Goal: Obtain resource: Download file/media

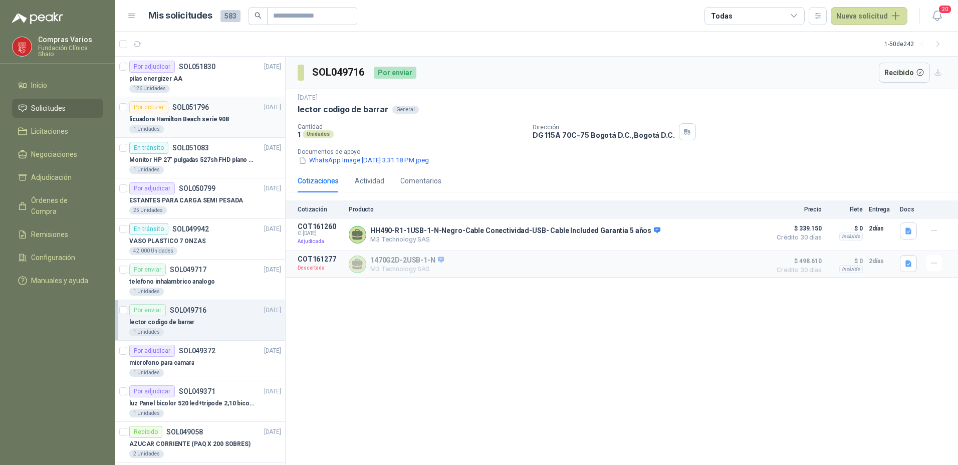
click at [169, 115] on p "licuadora Hamilton Beach serie 908" at bounding box center [179, 120] width 100 height 10
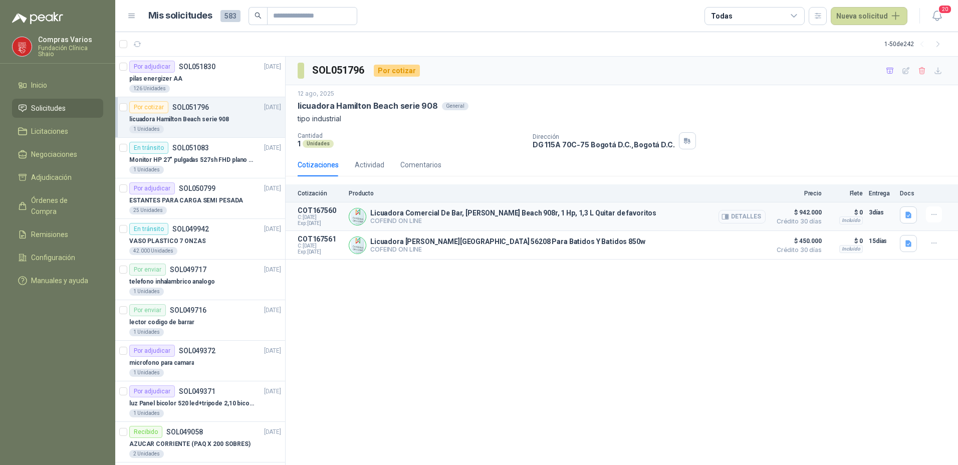
click at [755, 213] on button "Detalles" at bounding box center [741, 217] width 47 height 14
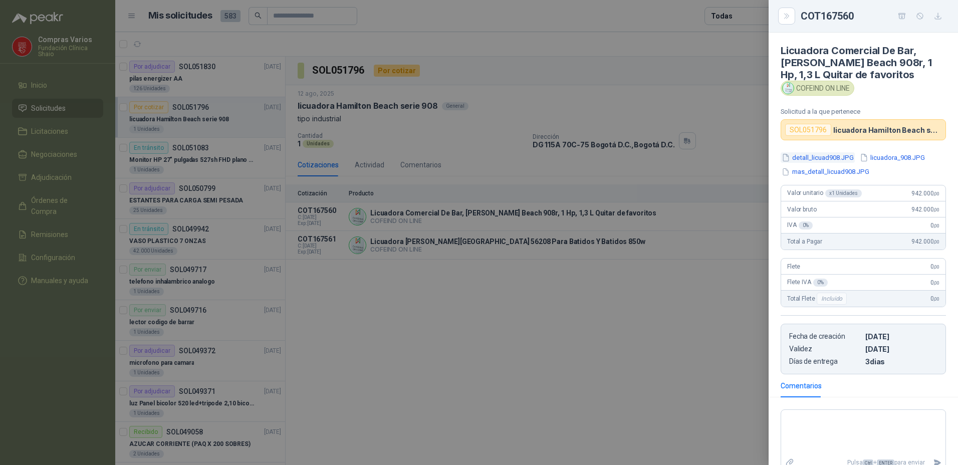
click at [825, 156] on button "detall_licuad908.JPG" at bounding box center [818, 157] width 74 height 11
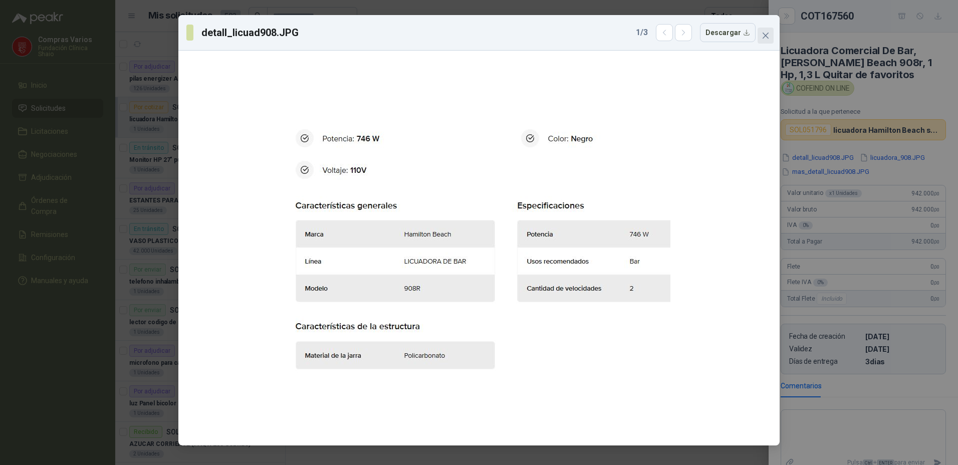
click at [761, 32] on span "Close" at bounding box center [766, 36] width 16 height 8
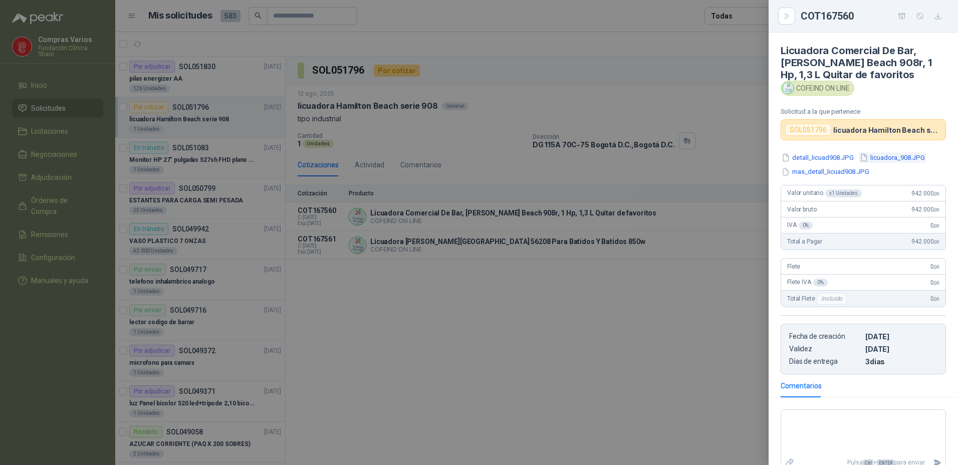
click at [895, 158] on button "licuadora_908.JPG" at bounding box center [892, 157] width 67 height 11
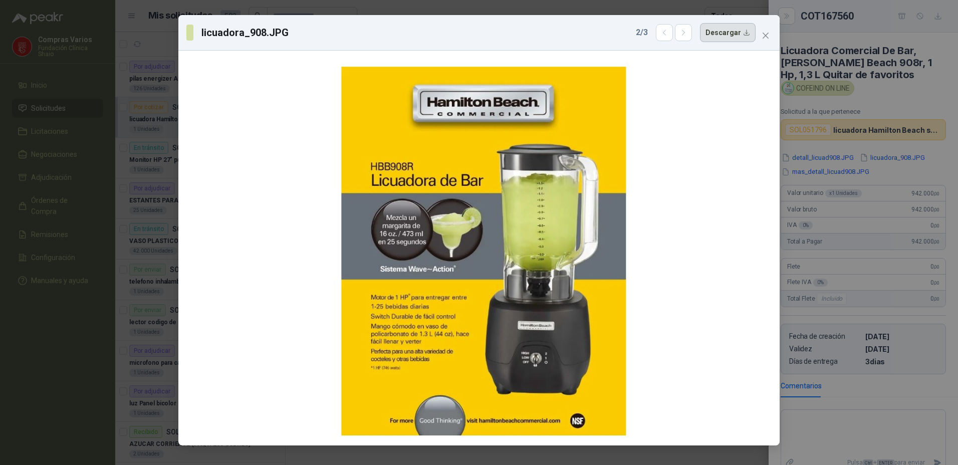
click at [719, 36] on button "Descargar" at bounding box center [728, 32] width 56 height 19
click at [910, 171] on div "licuadora_908.JPG 2 / 3 Descargar" at bounding box center [479, 232] width 958 height 465
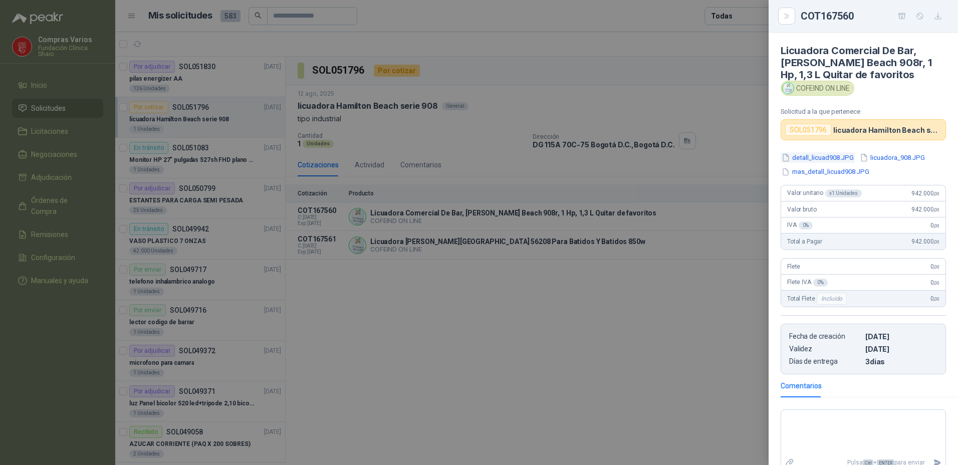
click at [815, 153] on button "detall_licuad908.JPG" at bounding box center [818, 157] width 74 height 11
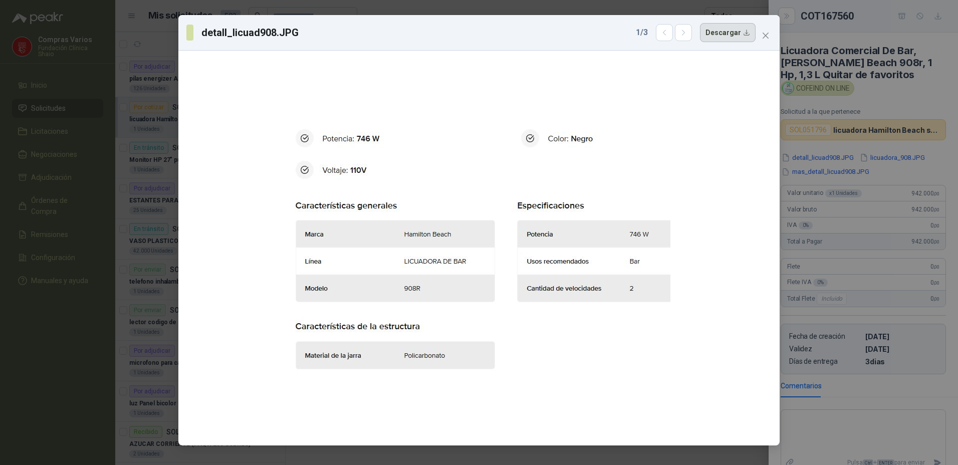
click at [717, 33] on button "Descargar" at bounding box center [728, 32] width 56 height 19
drag, startPoint x: 834, startPoint y: 209, endPoint x: 834, endPoint y: 220, distance: 11.0
click at [834, 220] on div "detall_licuad908.JPG 1 / 3 Descargar" at bounding box center [479, 232] width 958 height 465
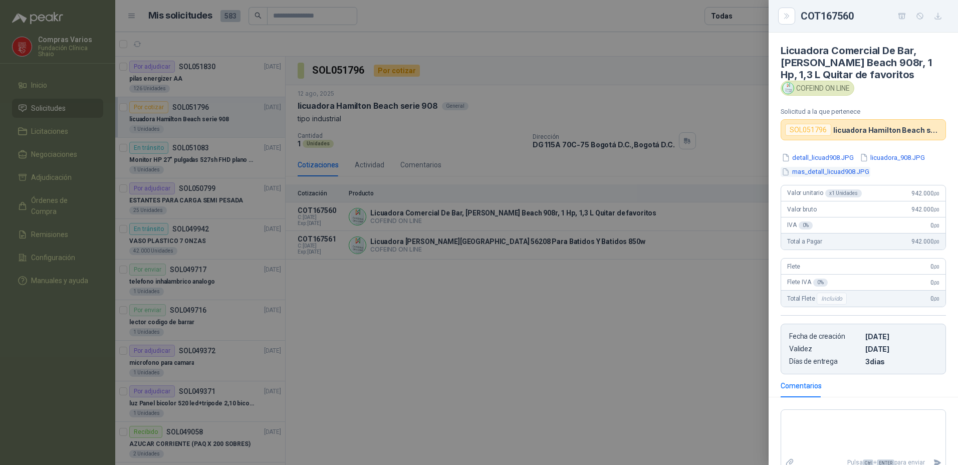
click at [842, 170] on button "mas_detall_licuad908.JPG" at bounding box center [826, 172] width 90 height 11
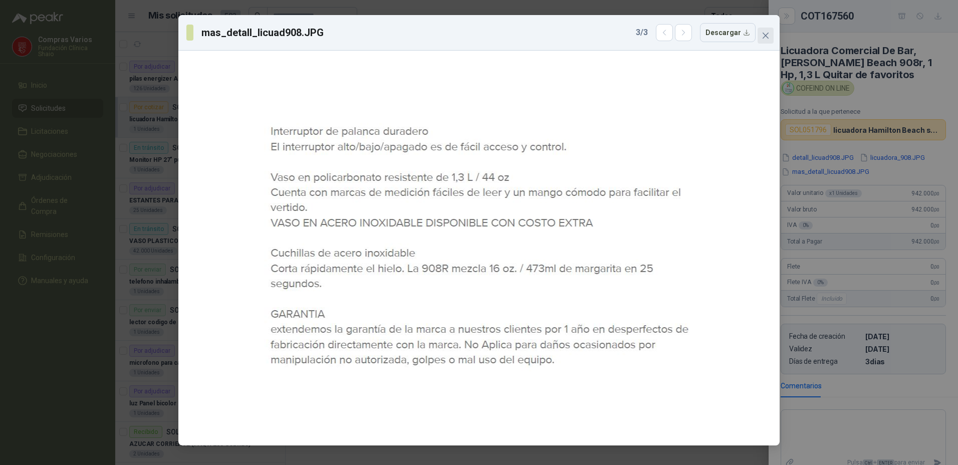
click at [761, 35] on span "Close" at bounding box center [766, 36] width 16 height 8
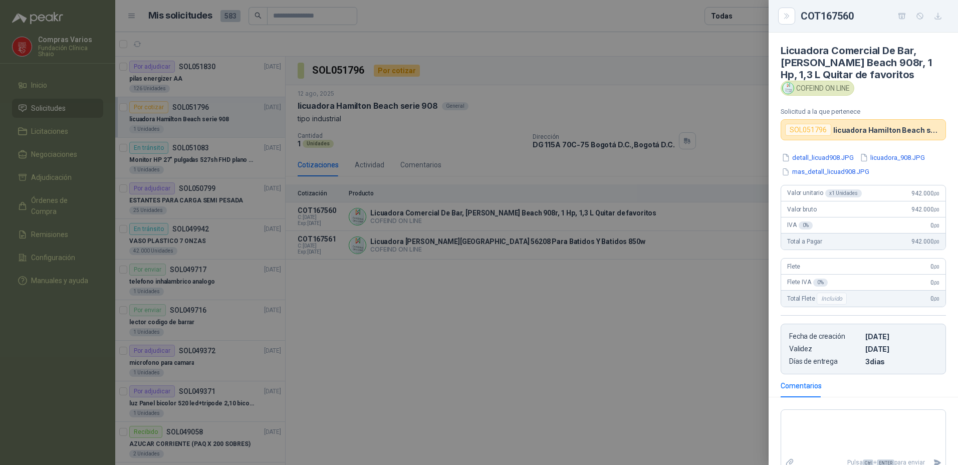
click at [548, 295] on div at bounding box center [479, 232] width 958 height 465
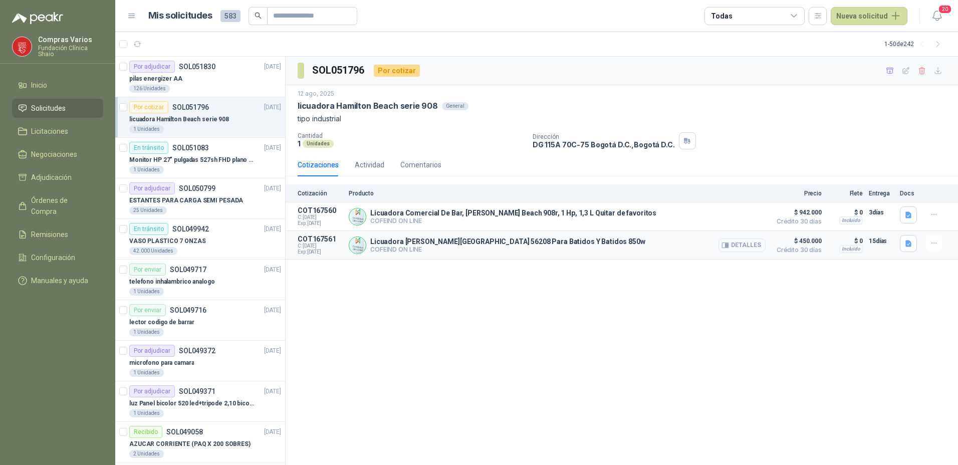
click at [744, 244] on button "Detalles" at bounding box center [741, 245] width 47 height 14
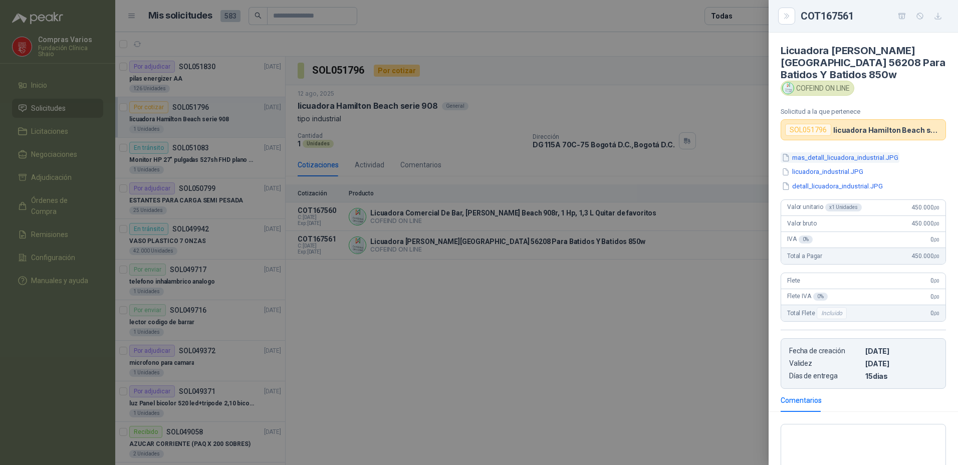
click at [820, 162] on button "mas_detall_licuadora_industrial.JPG" at bounding box center [840, 157] width 119 height 11
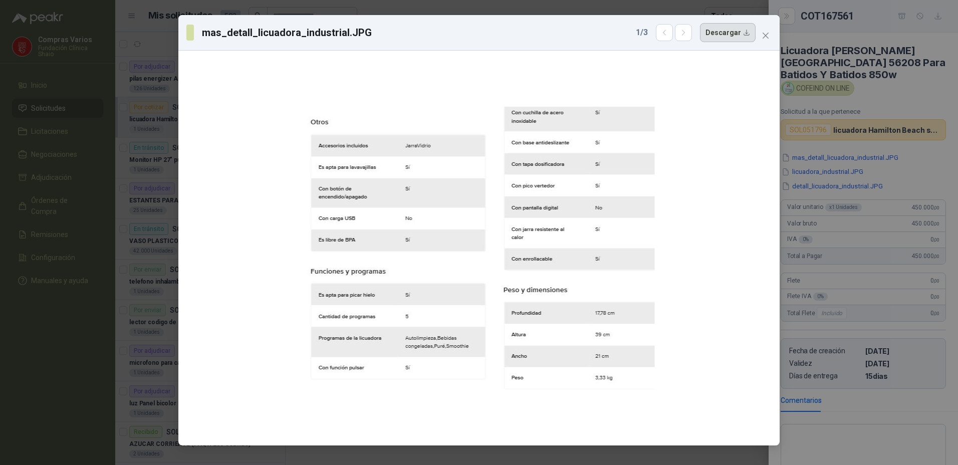
click at [734, 25] on button "Descargar" at bounding box center [728, 32] width 56 height 19
click at [810, 172] on div "mas_detall_licuadora_industrial.JPG 1 / 3 Descargar" at bounding box center [479, 232] width 958 height 465
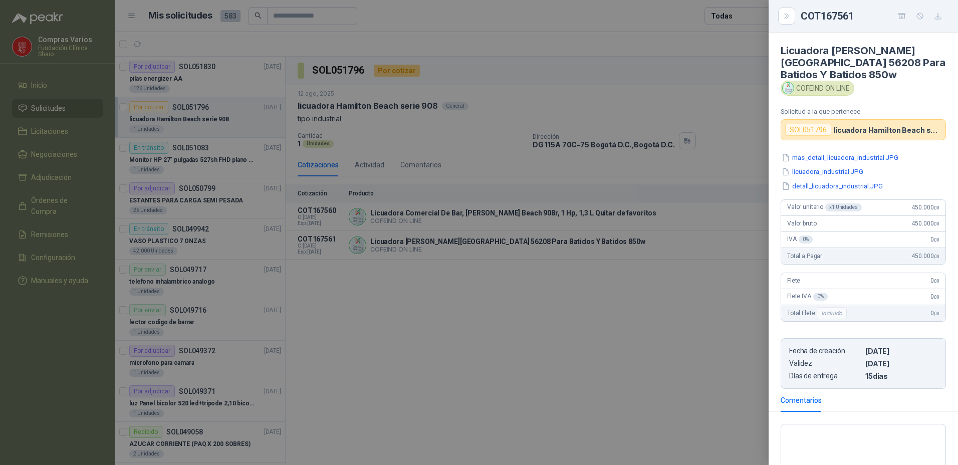
click at [810, 172] on button "licuadora_industrial.JPG" at bounding box center [823, 172] width 84 height 11
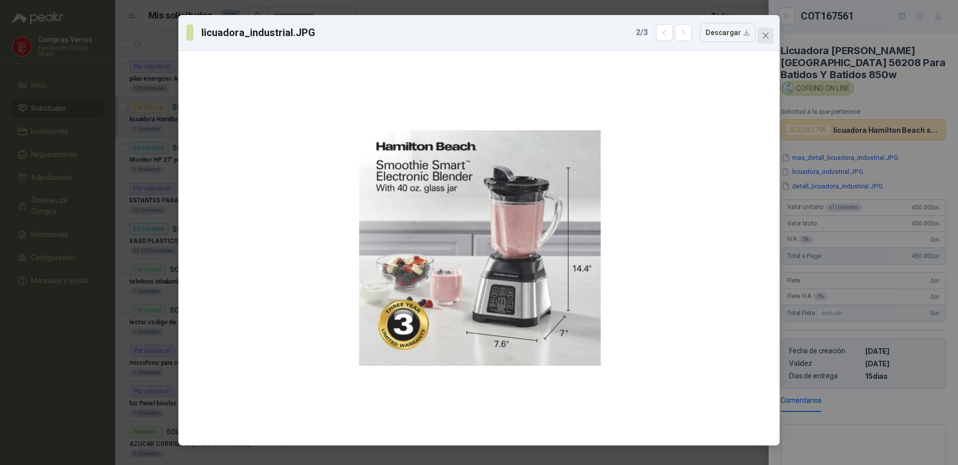
click at [770, 35] on span "Close" at bounding box center [766, 36] width 16 height 8
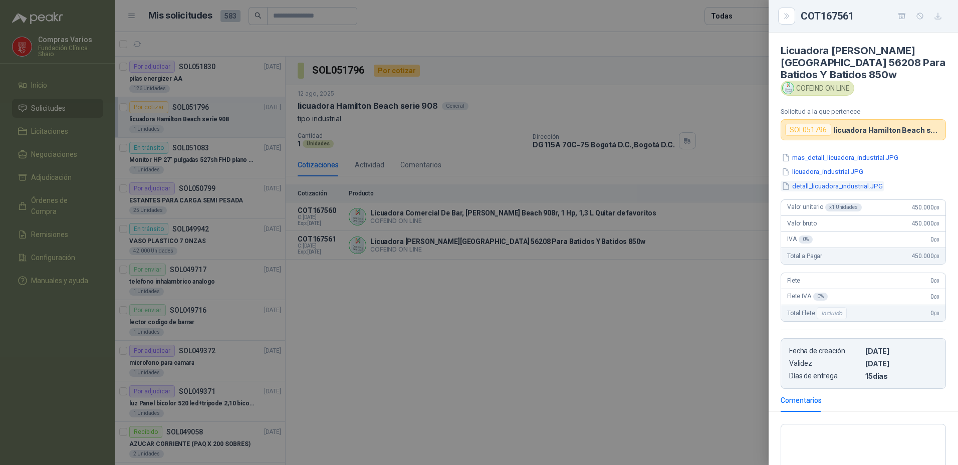
click at [822, 182] on button "detall_licuadora_industrial.JPG" at bounding box center [832, 186] width 103 height 11
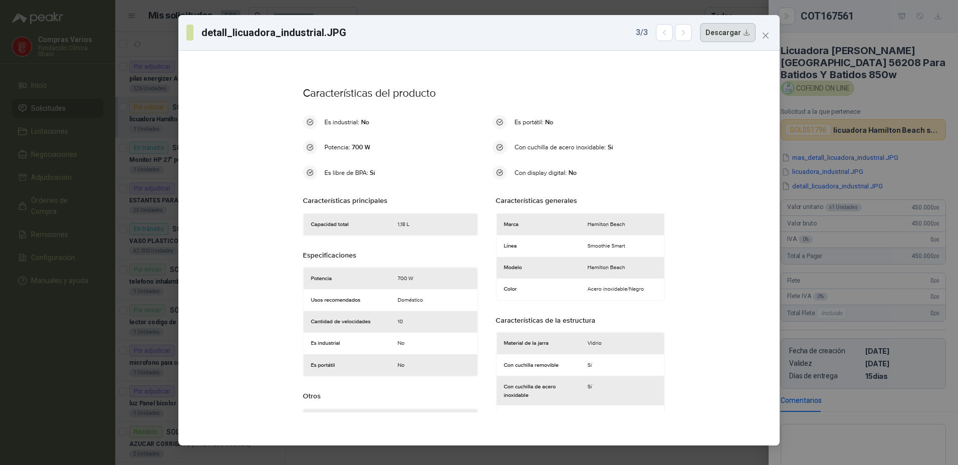
click at [721, 28] on button "Descargar" at bounding box center [728, 32] width 56 height 19
click at [825, 156] on div "detall_licuadora_industrial.JPG 3 / 3 Descargar" at bounding box center [479, 232] width 958 height 465
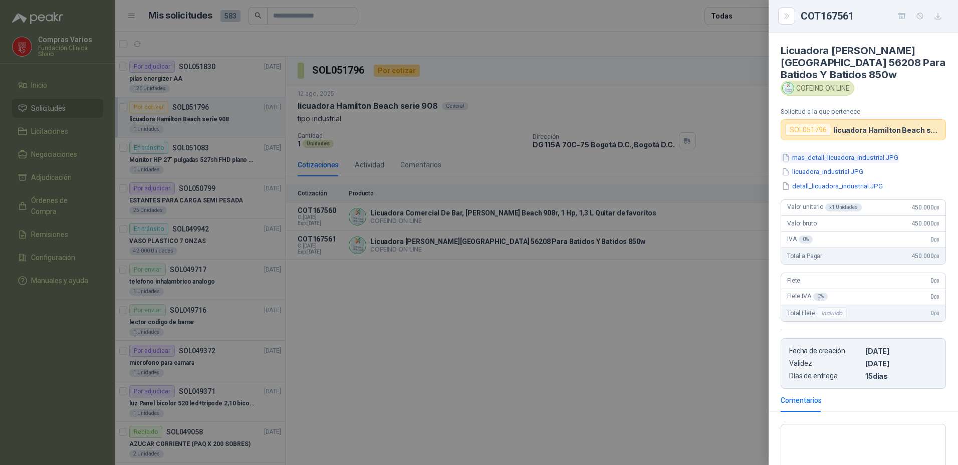
click at [826, 158] on button "mas_detall_licuadora_industrial.JPG" at bounding box center [840, 157] width 119 height 11
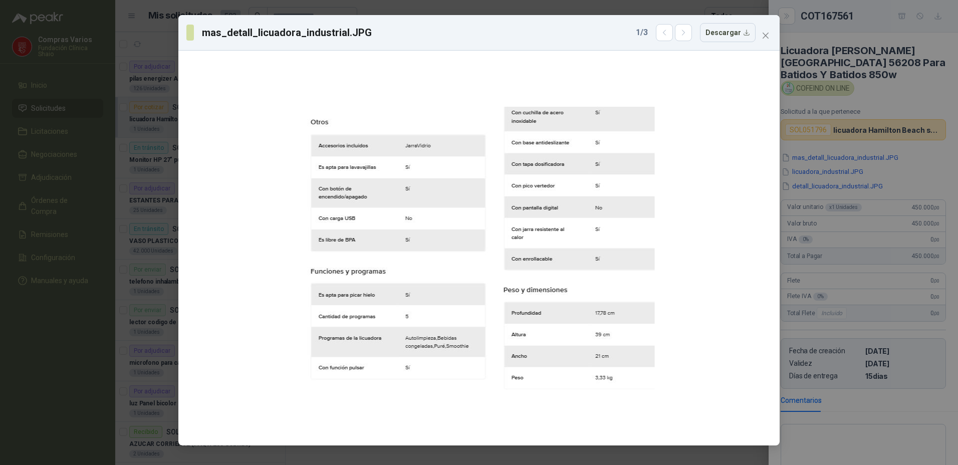
click at [775, 30] on div "mas_detall_licuadora_industrial.JPG 1 / 3 Descargar" at bounding box center [478, 33] width 601 height 36
click at [769, 31] on button "Close" at bounding box center [766, 36] width 16 height 16
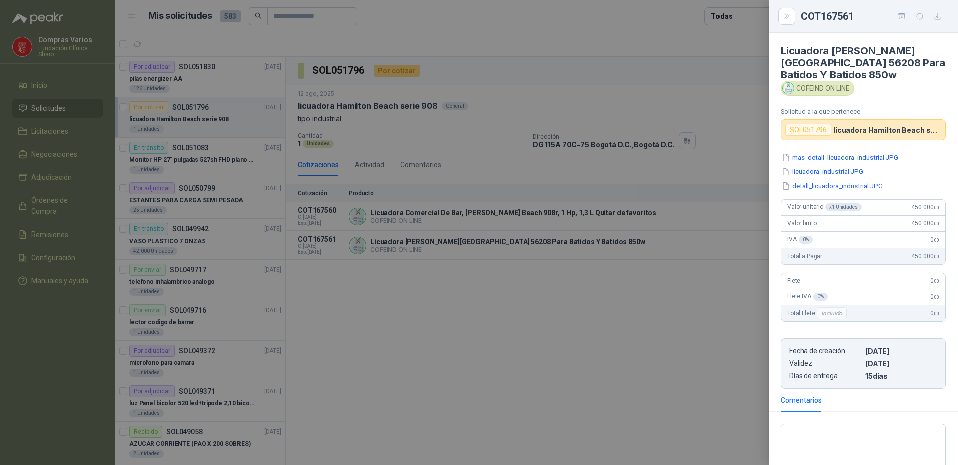
click at [469, 346] on div at bounding box center [479, 232] width 958 height 465
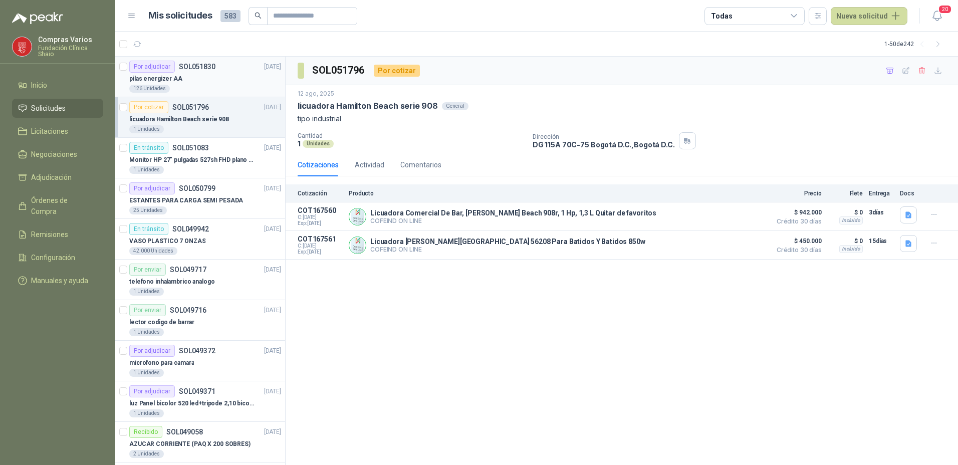
click at [199, 78] on div "pilas energizer AA" at bounding box center [205, 79] width 152 height 12
